Goal: Find specific page/section: Find specific page/section

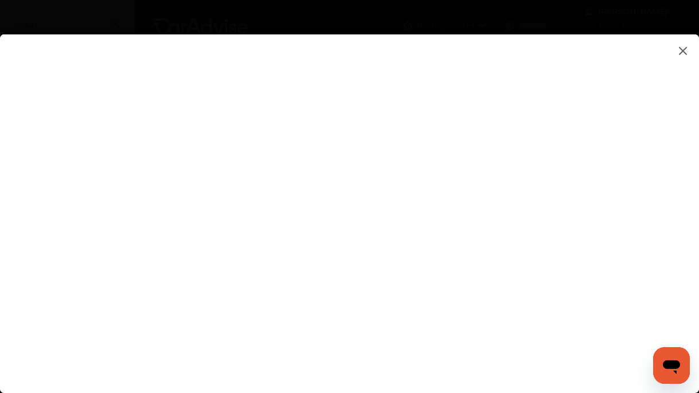
click at [685, 52] on img at bounding box center [683, 51] width 14 height 14
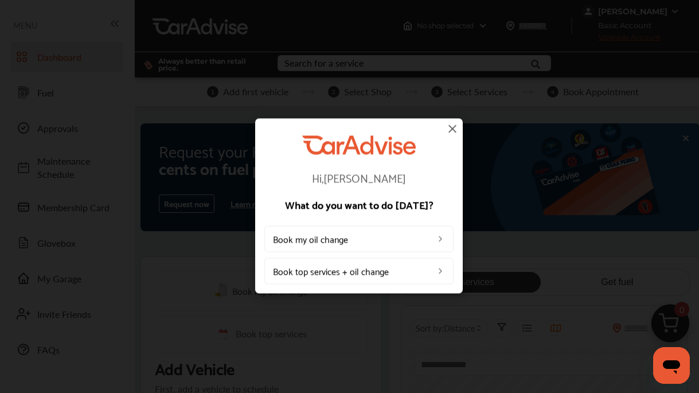
click at [451, 129] on img at bounding box center [452, 129] width 14 height 14
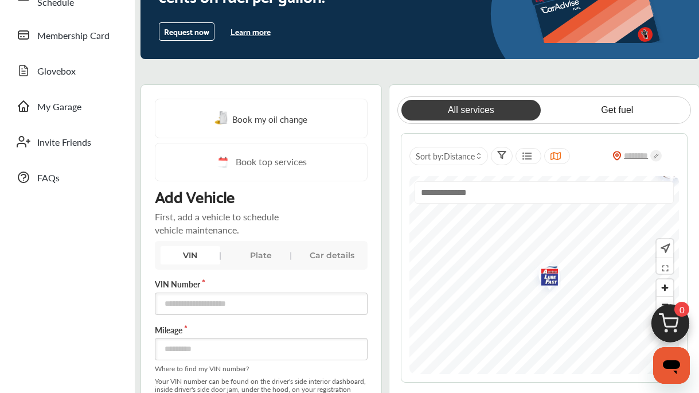
scroll to position [256, 0]
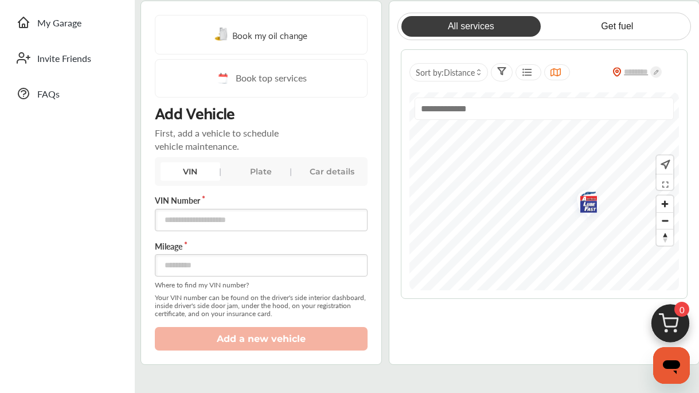
click at [662, 163] on img at bounding box center [664, 164] width 12 height 13
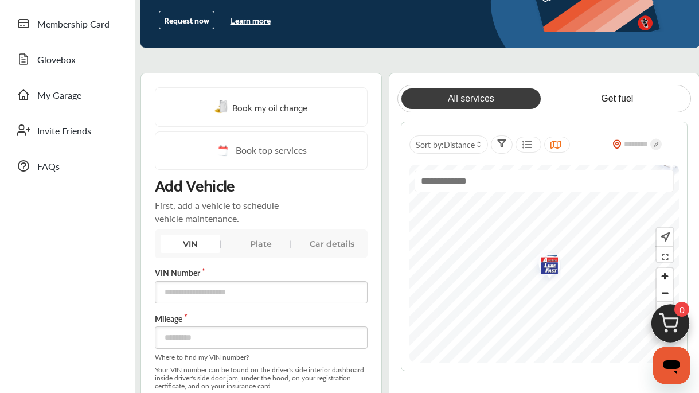
scroll to position [151, 0]
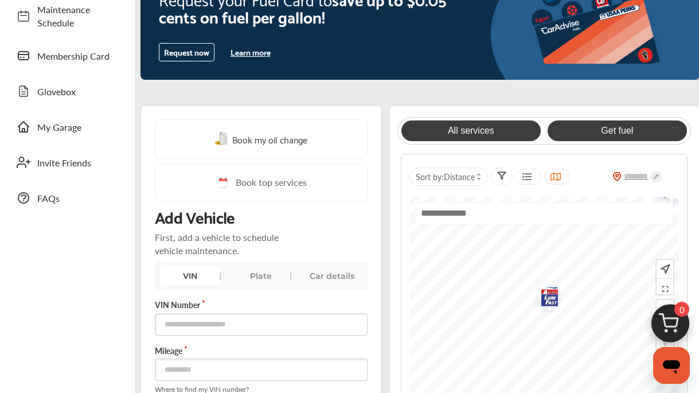
click at [630, 134] on link "Get fuel" at bounding box center [618, 130] width 140 height 21
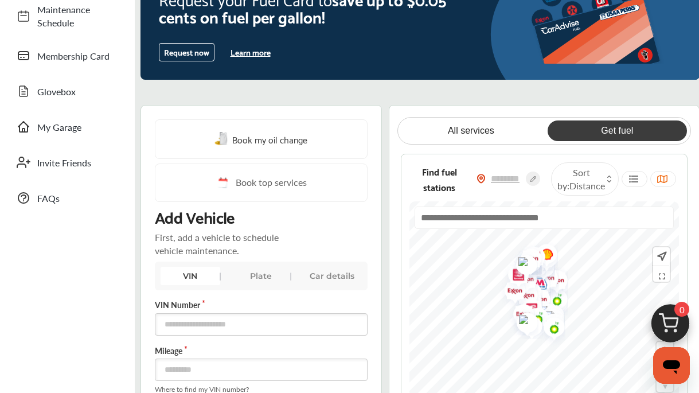
click at [665, 256] on img at bounding box center [661, 256] width 12 height 13
click at [662, 252] on img at bounding box center [661, 256] width 12 height 13
click at [484, 179] on img at bounding box center [480, 179] width 9 height 10
click at [479, 179] on img at bounding box center [480, 179] width 9 height 10
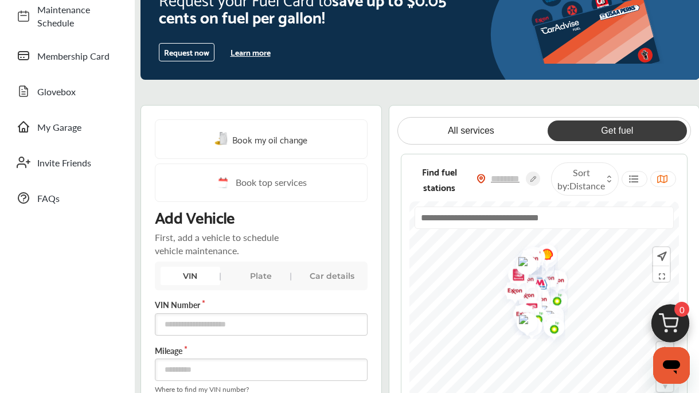
click at [535, 179] on circle at bounding box center [533, 178] width 14 height 14
click at [506, 182] on input "text" at bounding box center [500, 179] width 40 height 12
type input "*****"
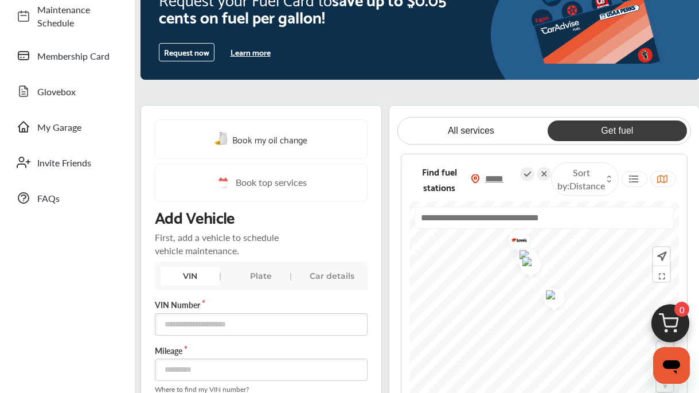
click at [556, 296] on img "Map marker" at bounding box center [550, 296] width 30 height 29
click at [516, 235] on div "use-current-location" at bounding box center [544, 222] width 259 height 32
click at [498, 241] on html "My Account Dashboard Approvals Maintenance Schedule Membership Card Fuel Gloveb…" at bounding box center [349, 45] width 699 height 393
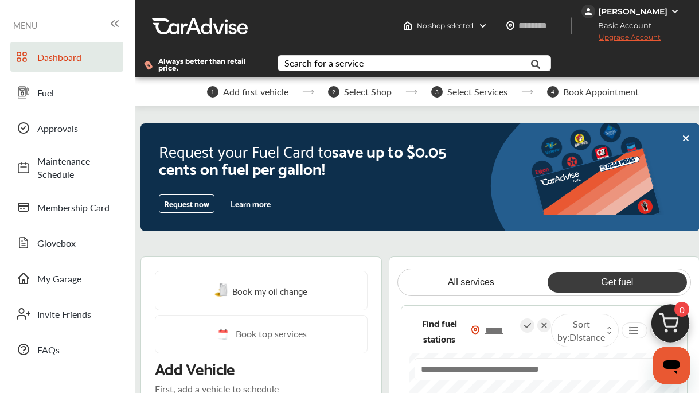
scroll to position [0, 0]
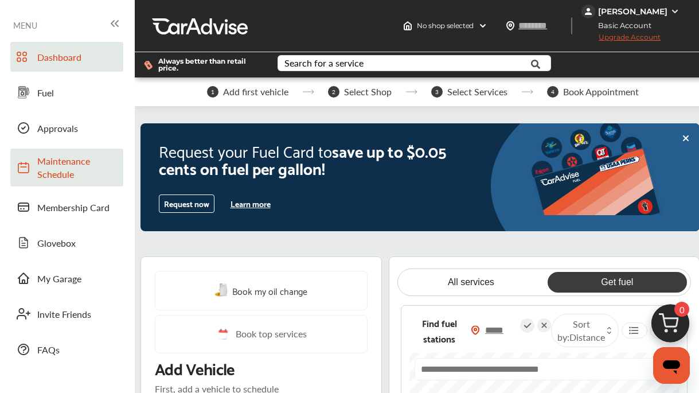
click at [73, 159] on span "Maintenance Schedule" at bounding box center [77, 167] width 80 height 26
